Goal: Task Accomplishment & Management: Manage account settings

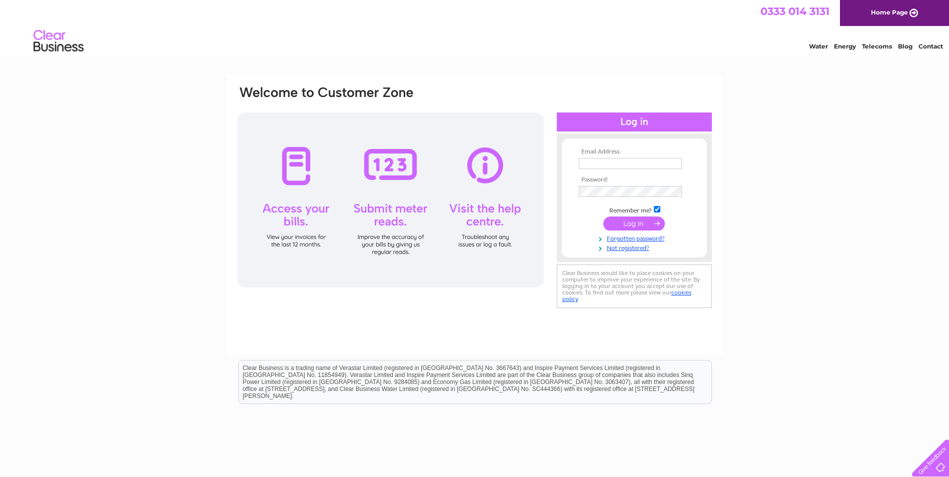
type input "bdsadmin@decco.co.uk"
click at [641, 220] on input "submit" at bounding box center [634, 224] width 62 height 14
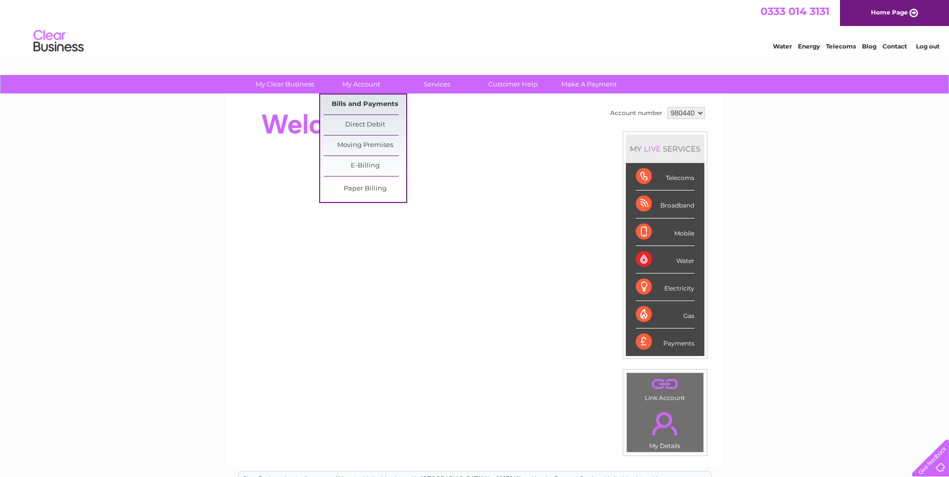
click at [361, 103] on link "Bills and Payments" at bounding box center [365, 105] width 83 height 20
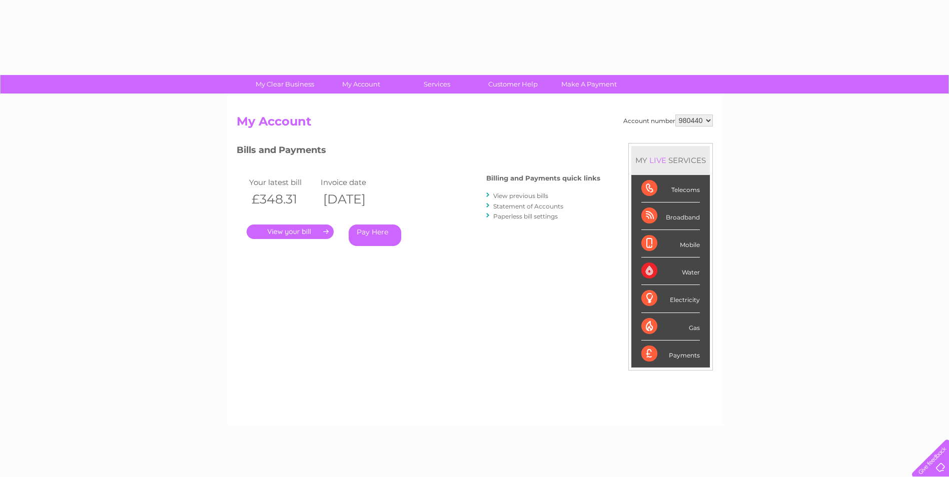
click at [707, 120] on select "980440" at bounding box center [694, 121] width 38 height 12
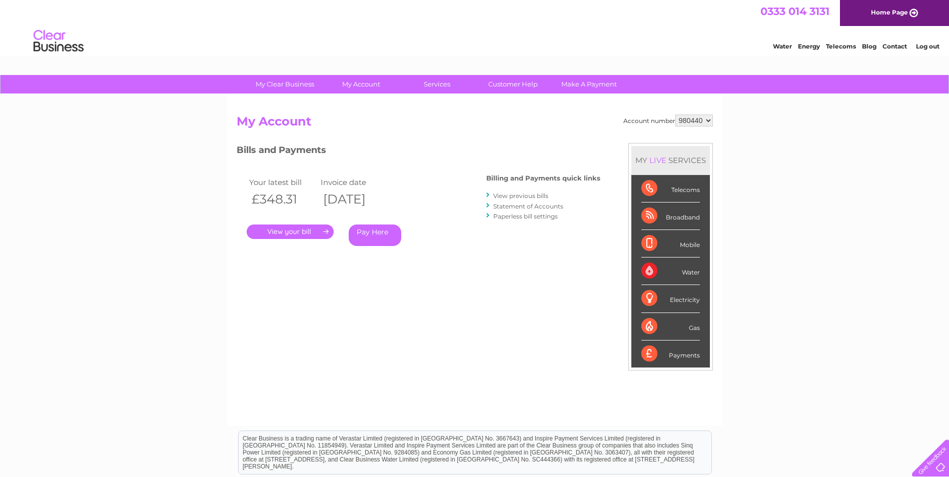
click at [707, 120] on select "980440" at bounding box center [694, 121] width 38 height 12
click at [706, 122] on select "980440" at bounding box center [694, 121] width 38 height 12
click at [558, 134] on div "Account number 980440 My Account MY LIVE SERVICES Telecoms Broadband Mobile Wat…" at bounding box center [475, 265] width 476 height 301
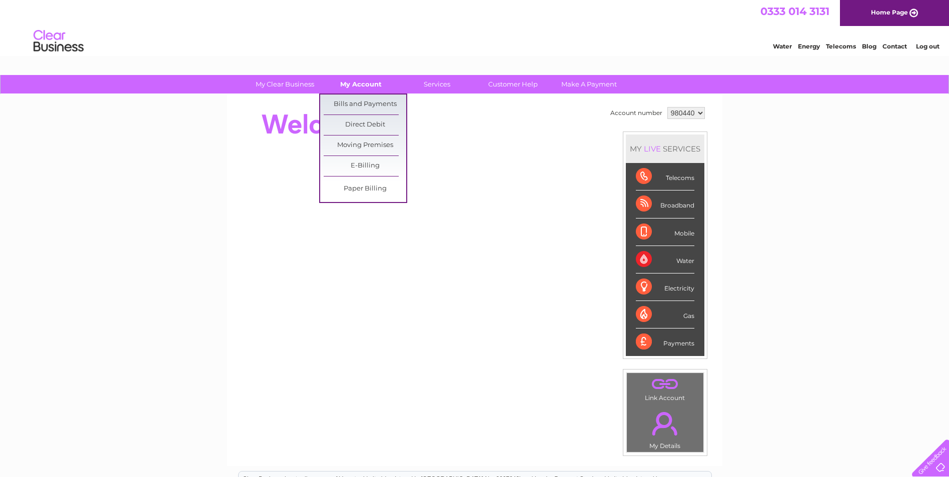
click at [367, 85] on link "My Account" at bounding box center [361, 84] width 83 height 19
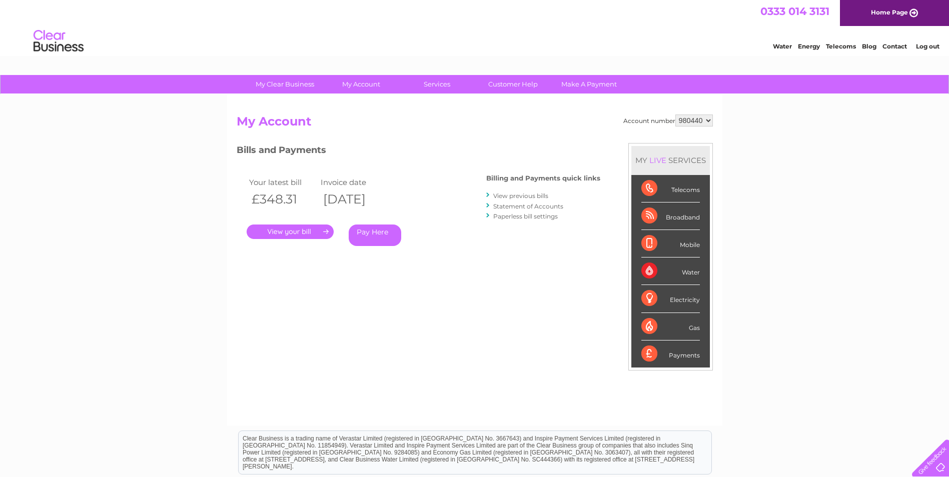
click at [643, 269] on div "Water" at bounding box center [670, 272] width 59 height 28
click at [649, 269] on div "Water" at bounding box center [670, 272] width 59 height 28
click at [316, 229] on link "." at bounding box center [290, 232] width 87 height 15
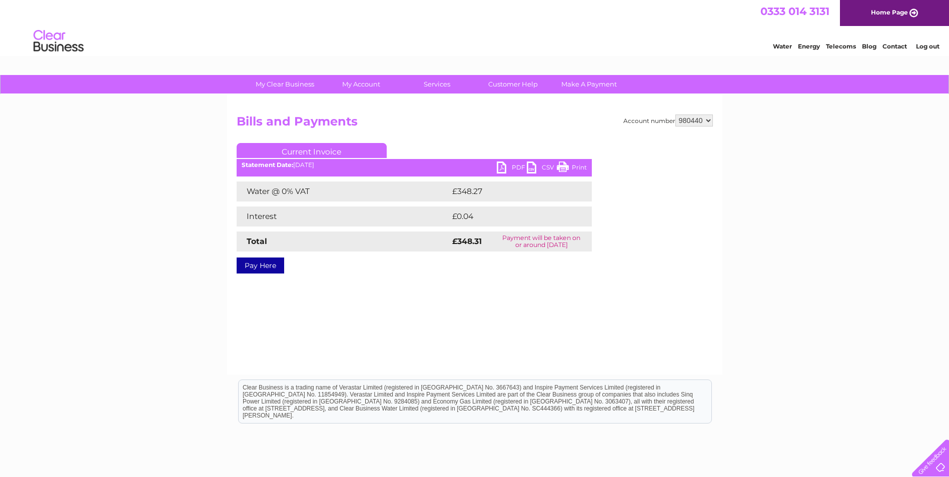
click at [710, 120] on select "980440" at bounding box center [694, 121] width 38 height 12
click at [701, 119] on select "980440" at bounding box center [694, 121] width 38 height 12
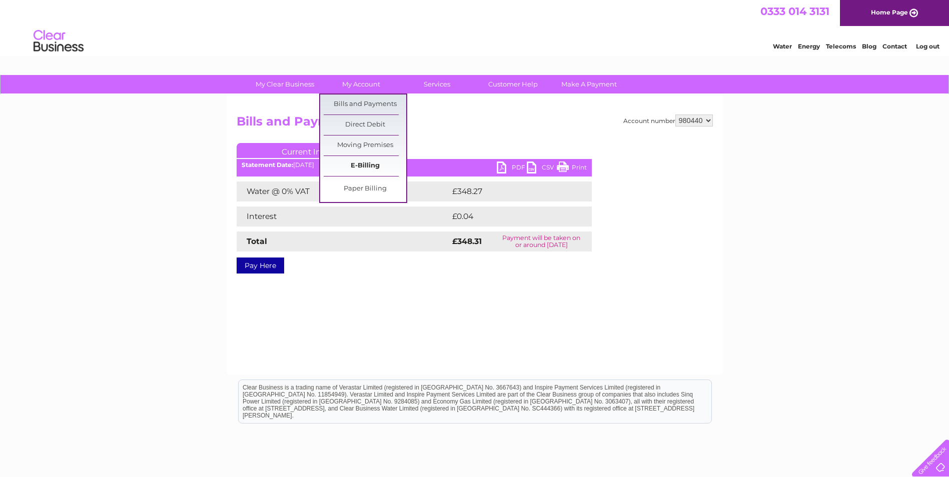
click at [355, 167] on link "E-Billing" at bounding box center [365, 166] width 83 height 20
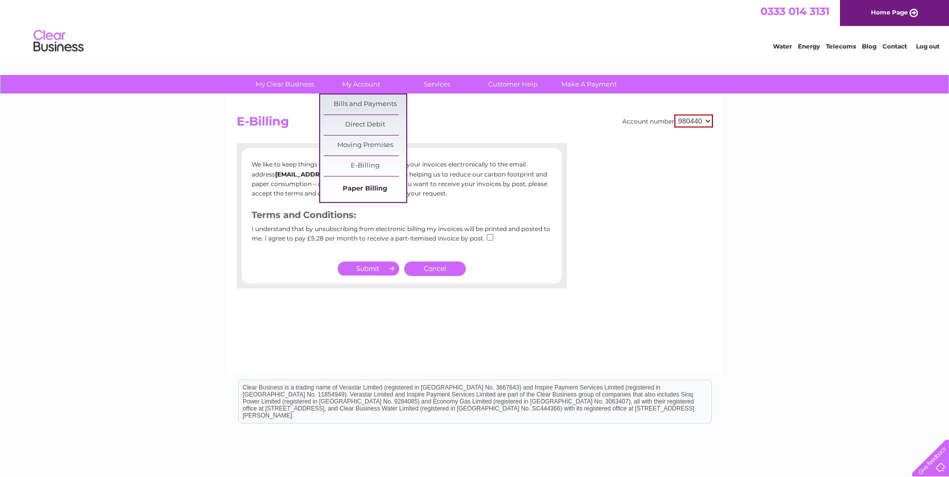
click at [367, 192] on link "Paper Billing" at bounding box center [365, 189] width 83 height 20
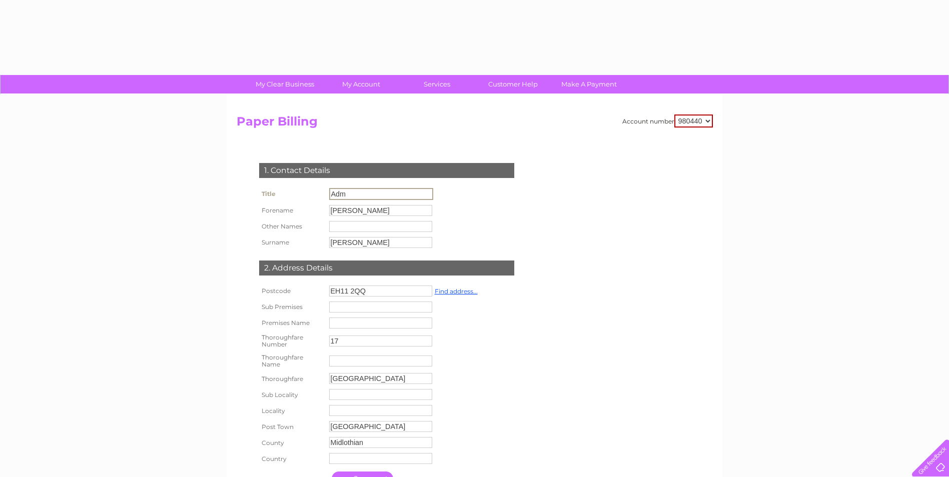
click at [367, 191] on input "Adm" at bounding box center [381, 194] width 104 height 12
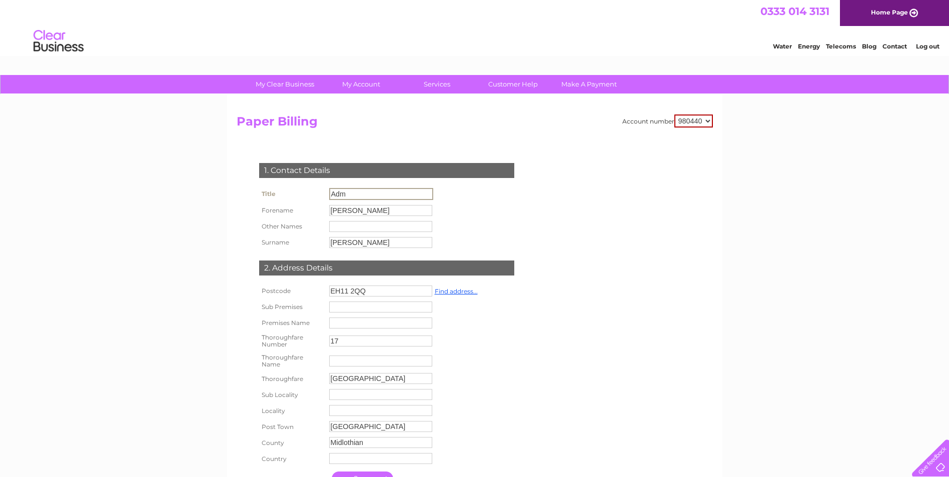
click at [397, 150] on div "1. Contact Details Title Adm Forename [GEOGRAPHIC_DATA] Other Names Surname [PE…" at bounding box center [389, 327] width 304 height 368
